Goal: Task Accomplishment & Management: Use online tool/utility

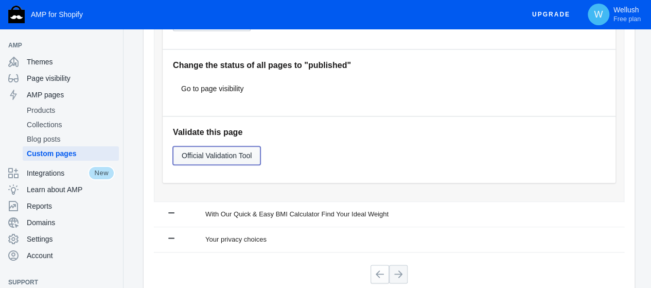
scroll to position [497, 0]
click at [224, 156] on span "Official Validation Tool" at bounding box center [217, 155] width 70 height 8
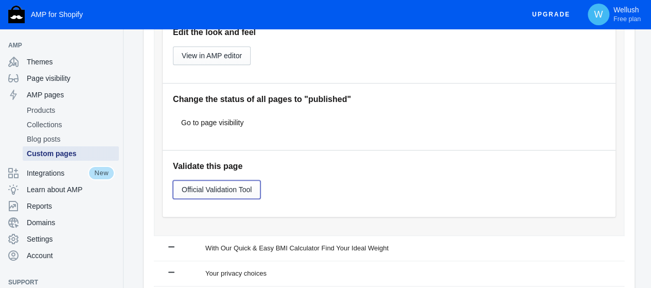
scroll to position [463, 0]
click at [60, 140] on span "Blog posts" at bounding box center [71, 139] width 88 height 10
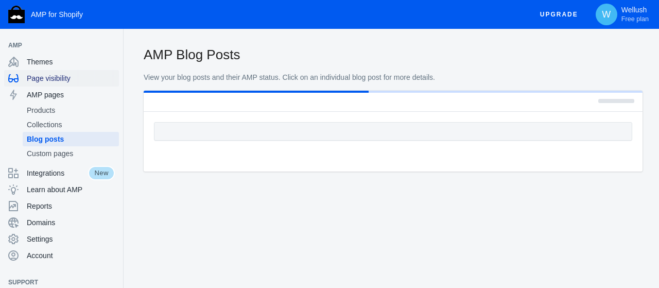
click at [56, 79] on span "Page visibility" at bounding box center [71, 78] width 88 height 10
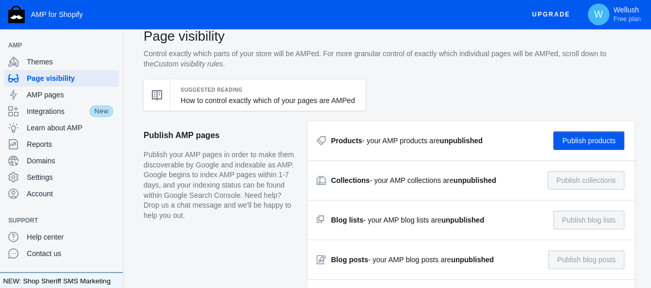
scroll to position [51, 0]
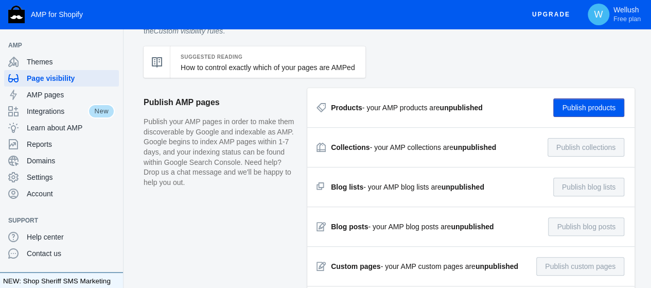
click at [578, 107] on button "Publish products" at bounding box center [588, 107] width 71 height 19
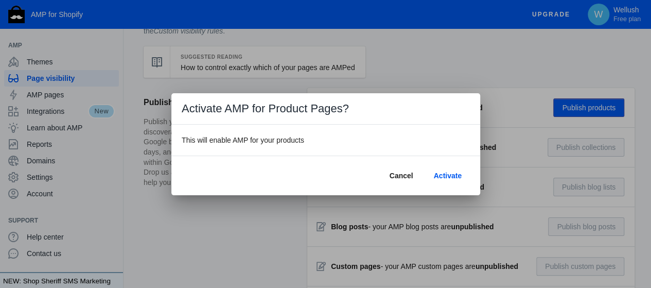
scroll to position [0, 0]
click at [445, 174] on span "Activate" at bounding box center [447, 175] width 28 height 8
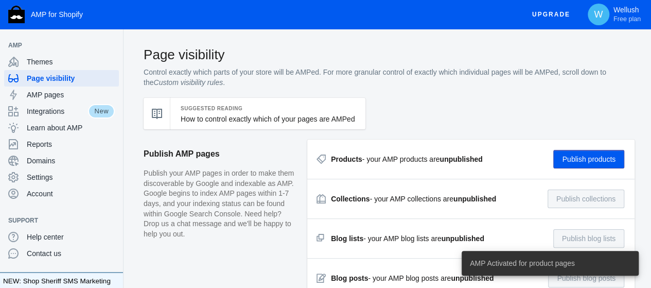
scroll to position [51, 0]
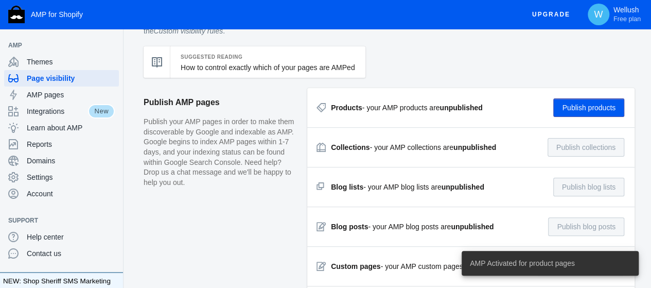
click at [275, 226] on aside "Publish AMP pages Publish your AMP pages in order to make them discoverable by …" at bounding box center [226, 226] width 164 height 277
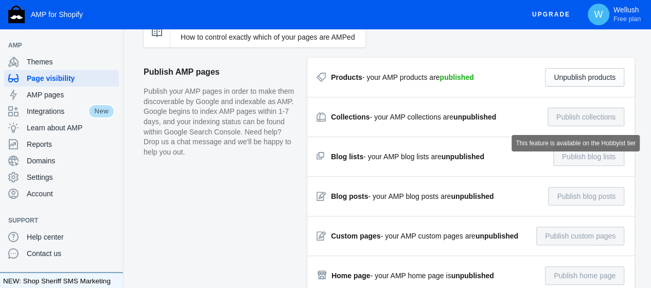
scroll to position [85, 0]
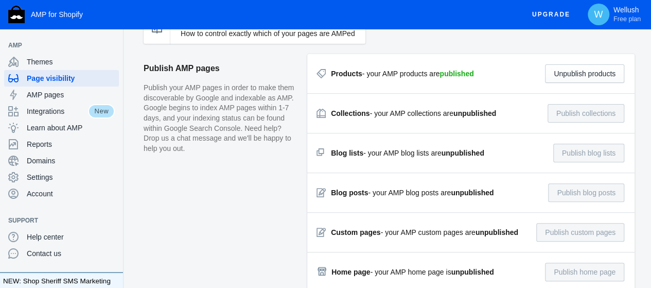
drag, startPoint x: 489, startPoint y: 111, endPoint x: 496, endPoint y: 111, distance: 7.2
click at [496, 111] on div "Collections - your AMP collections are unpublished Publish collections" at bounding box center [471, 113] width 307 height 19
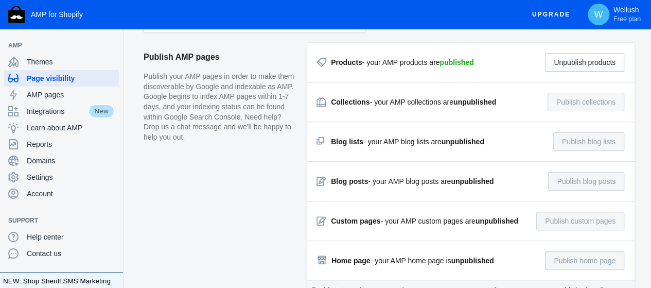
scroll to position [103, 0]
